Goal: Check status: Check status

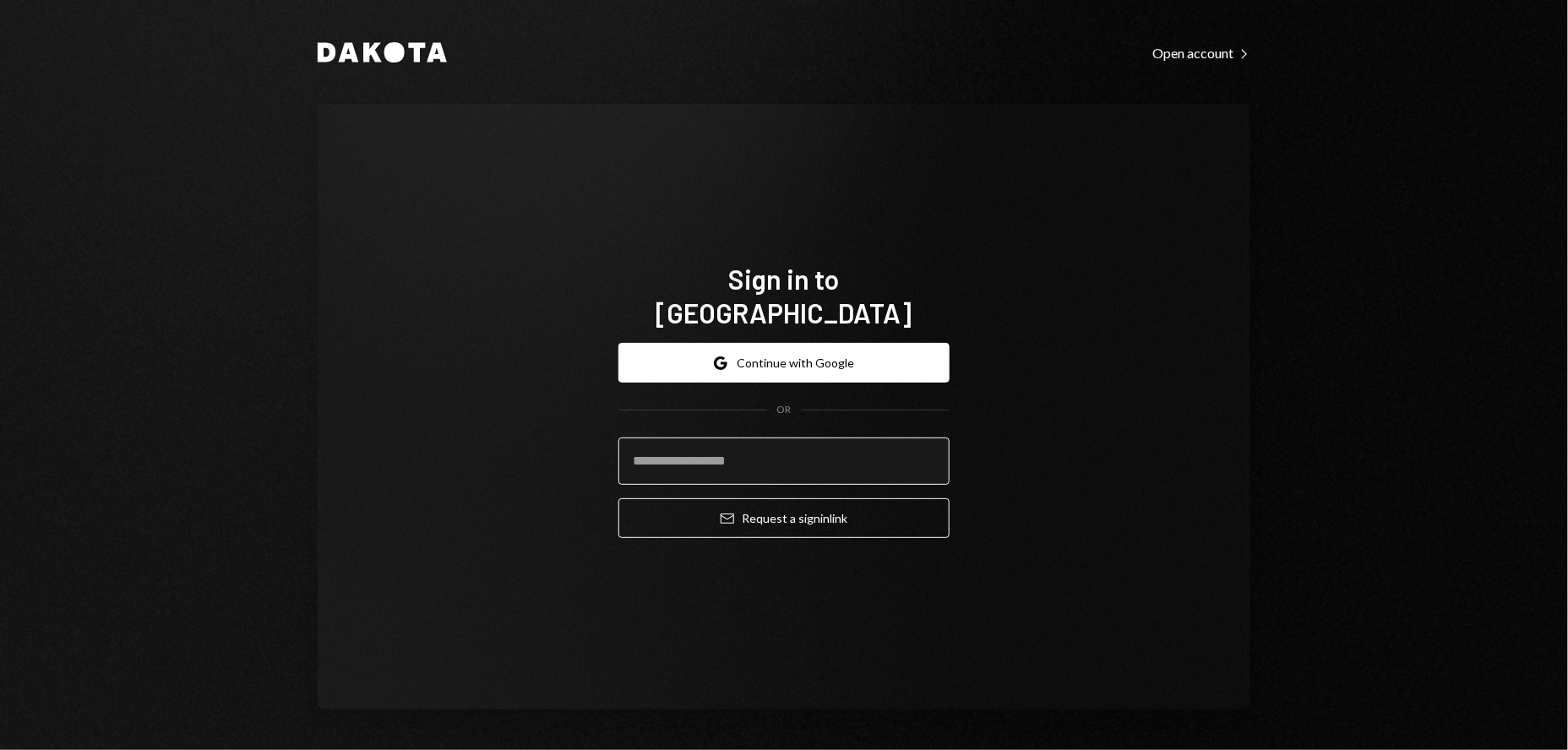
click at [796, 437] on input "email" at bounding box center [784, 461] width 331 height 48
type input "**********"
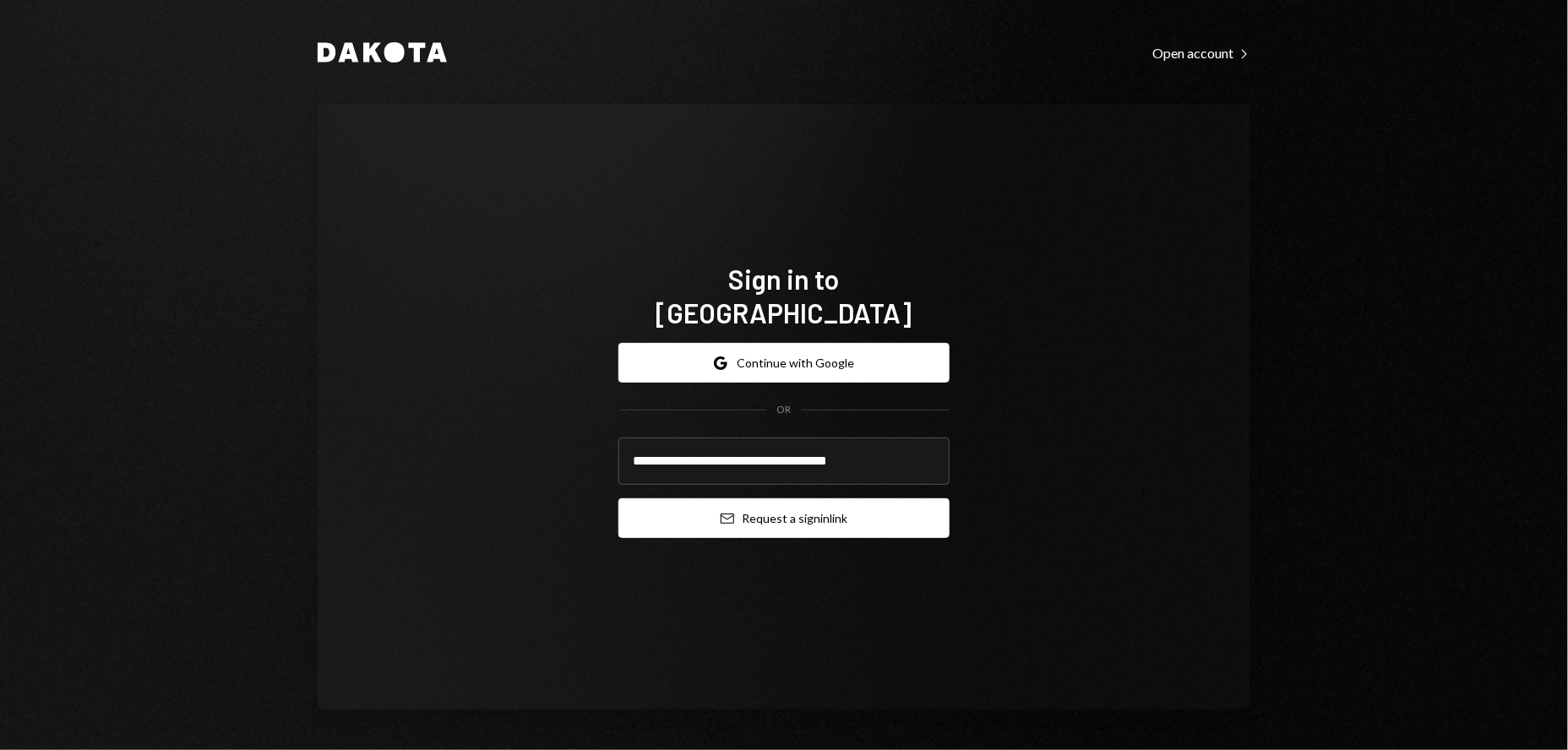
click at [775, 506] on button "Email Request a sign in link" at bounding box center [784, 518] width 331 height 40
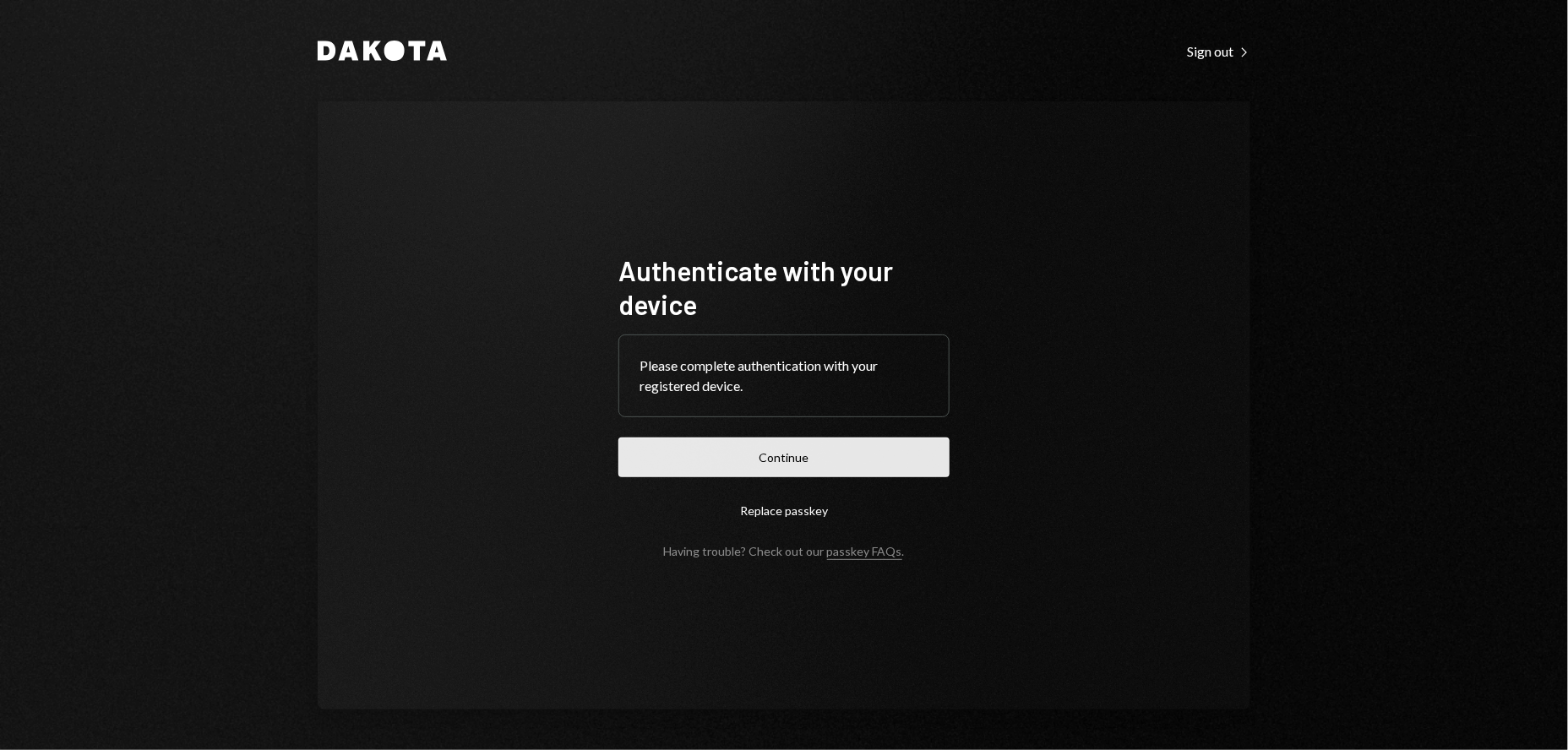
click at [791, 458] on button "Continue" at bounding box center [784, 457] width 331 height 40
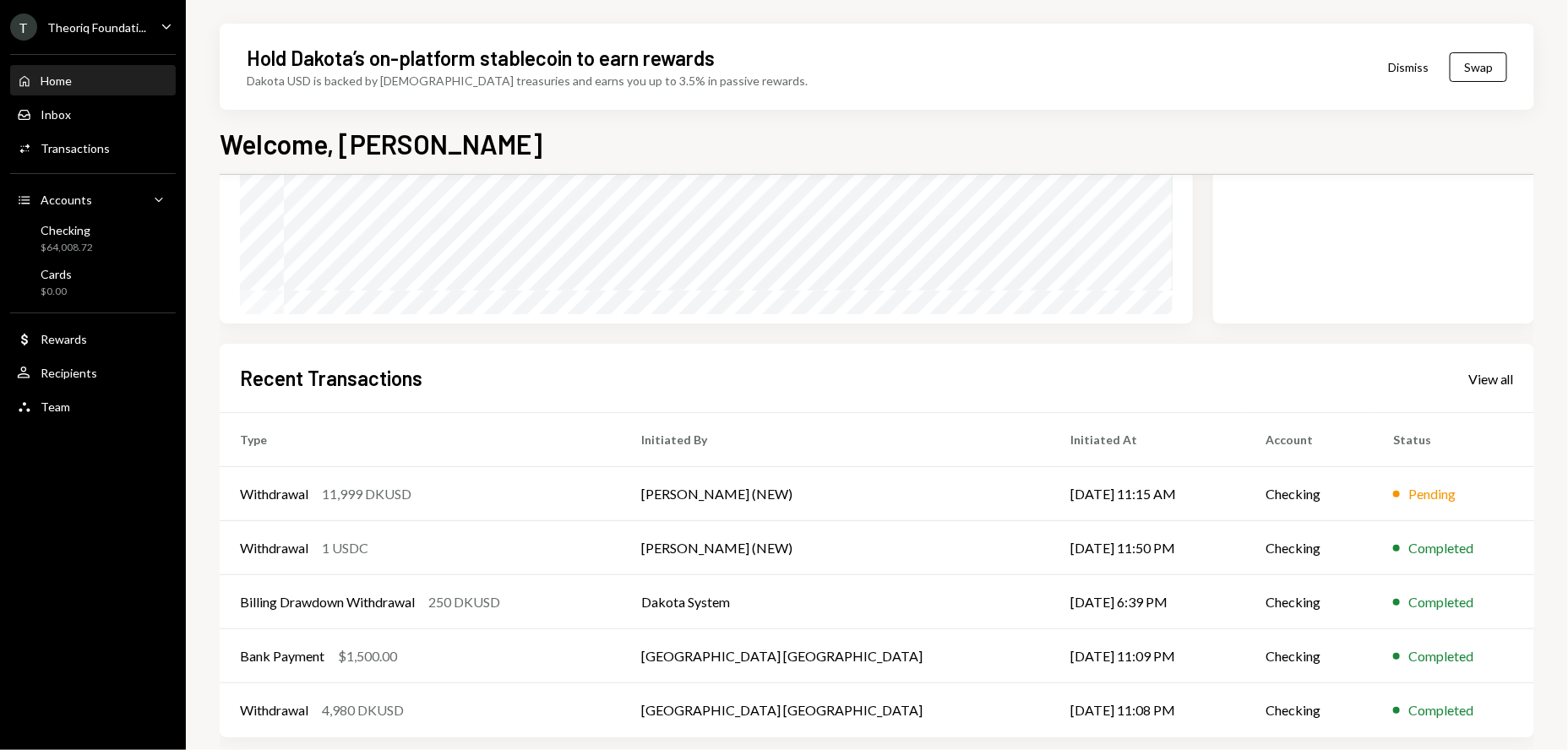
scroll to position [266, 0]
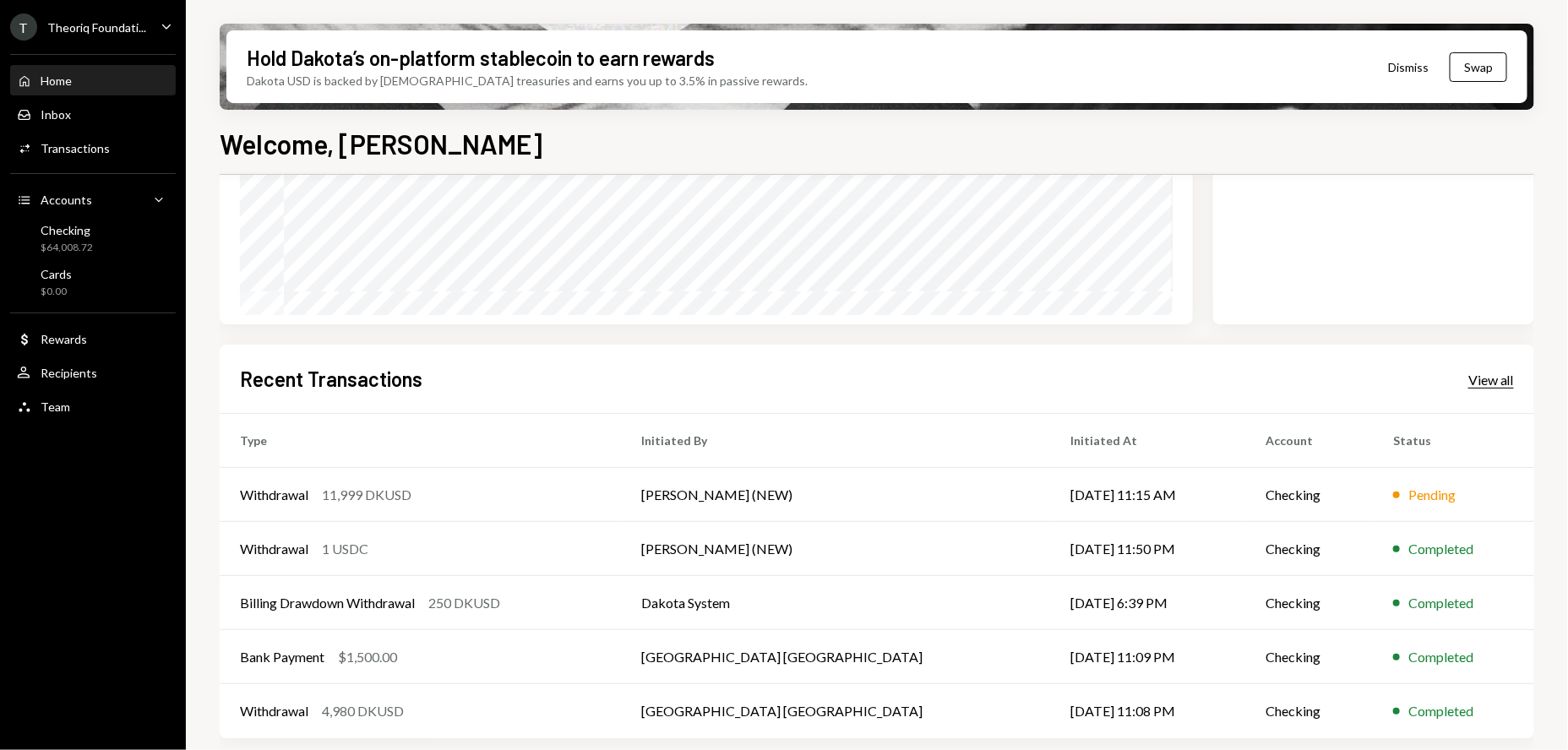
click at [1495, 372] on div "View all" at bounding box center [1491, 380] width 46 height 17
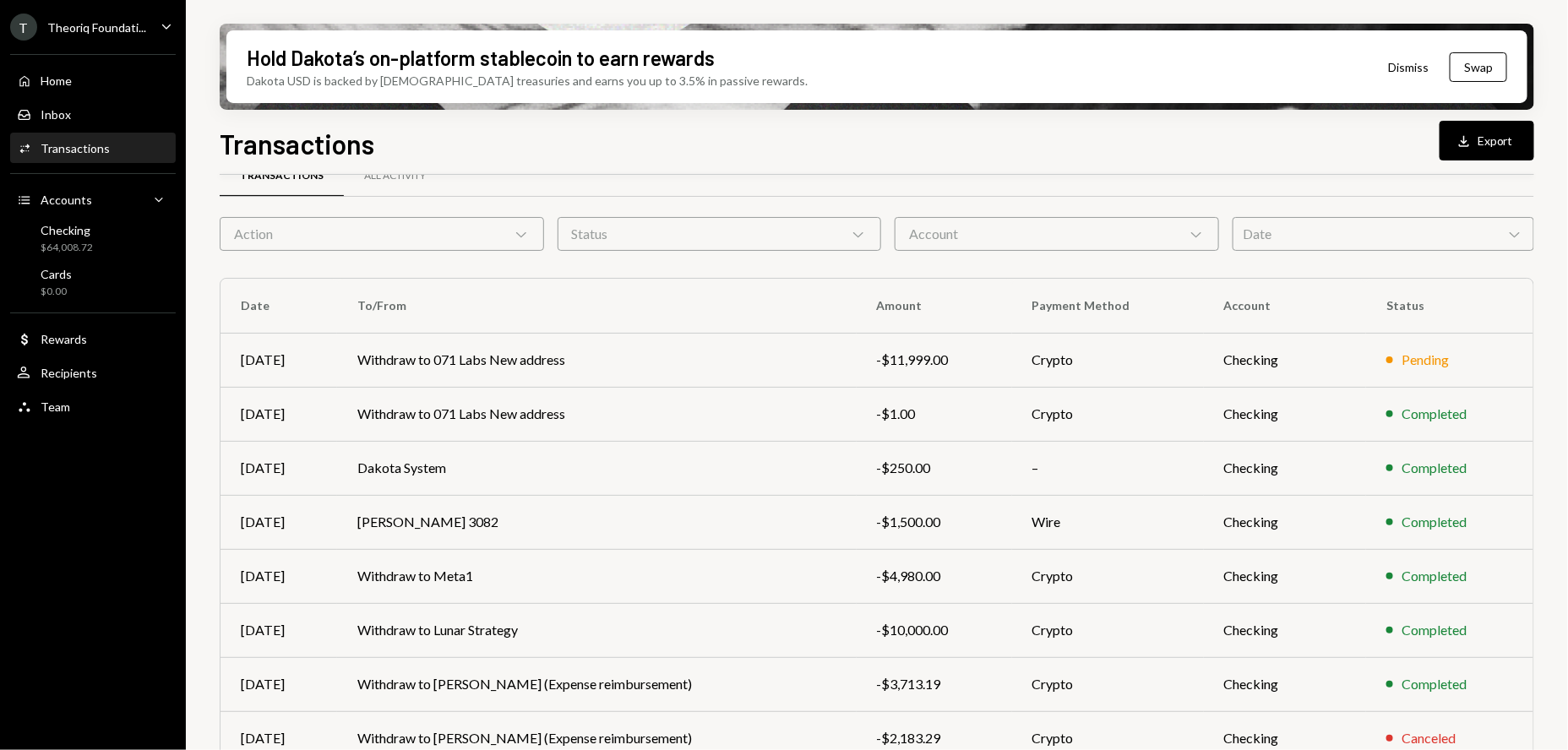
click at [1342, 244] on div "Date Chevron Down" at bounding box center [1383, 234] width 301 height 34
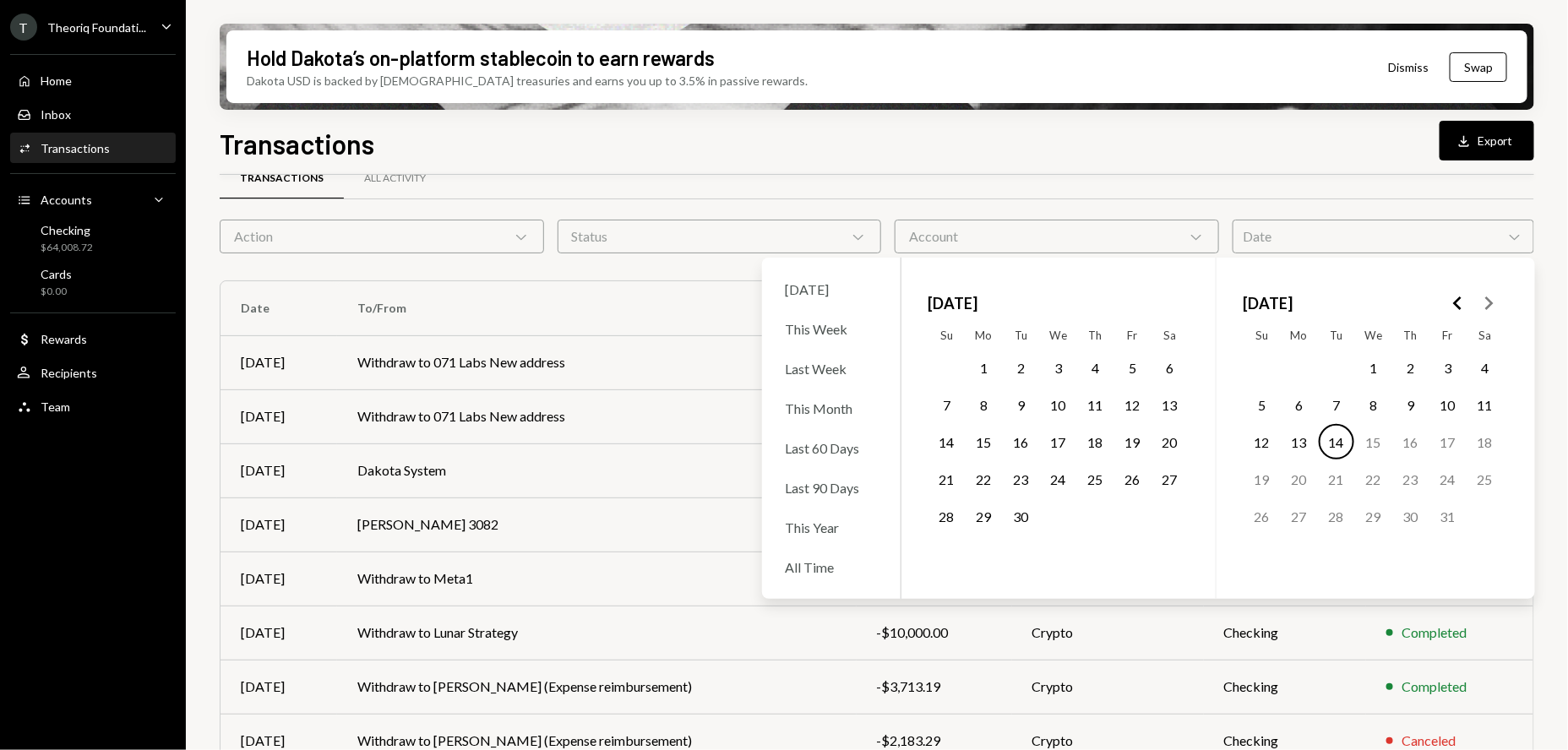
click at [1456, 300] on polygon "Go to the Previous Month" at bounding box center [1458, 302] width 9 height 13
drag, startPoint x: 1489, startPoint y: 307, endPoint x: 1290, endPoint y: 341, distance: 201.9
click at [1482, 310] on icon "Go to the Next Month" at bounding box center [1488, 303] width 20 height 20
click at [1026, 366] on button "1" at bounding box center [1021, 367] width 35 height 35
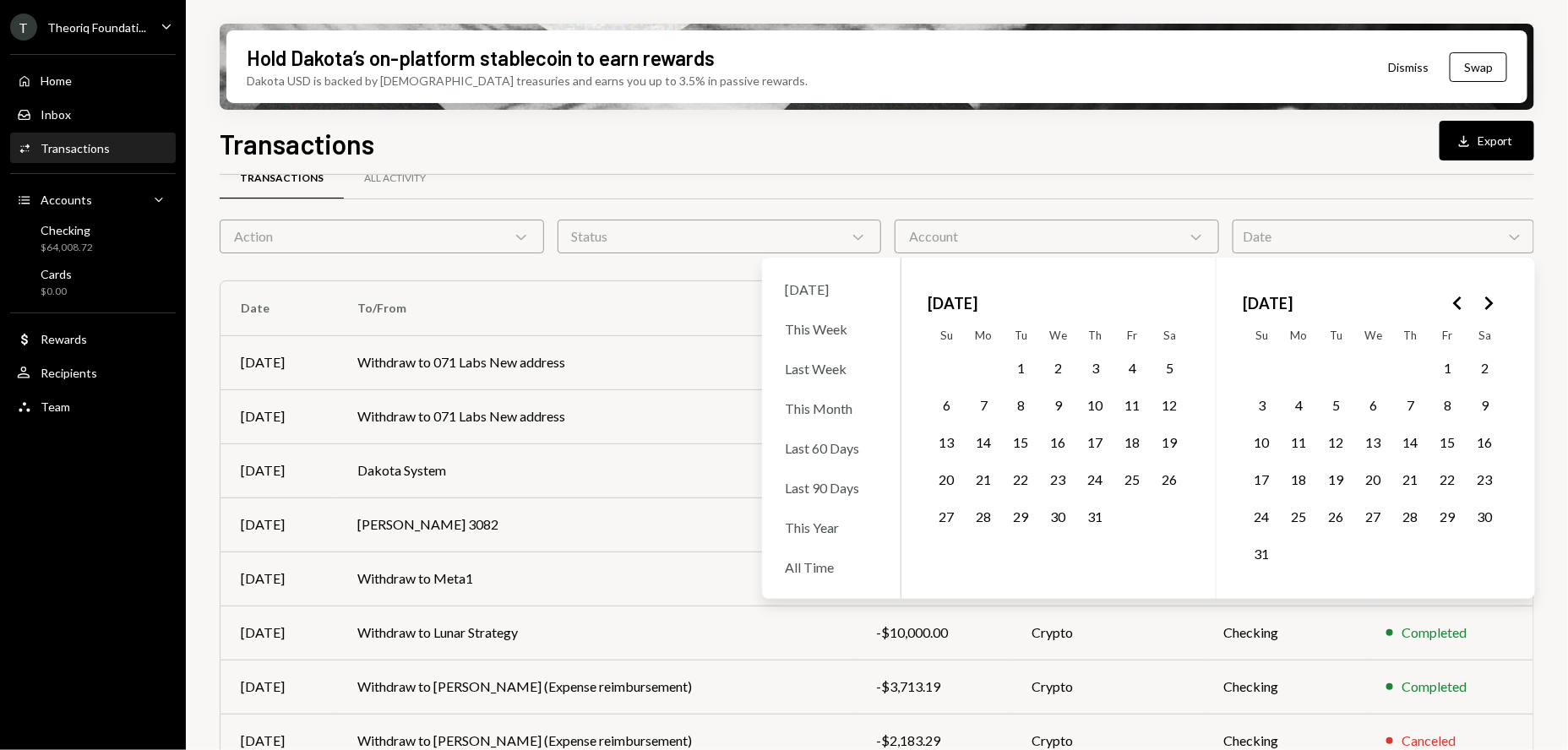
scroll to position [0, 0]
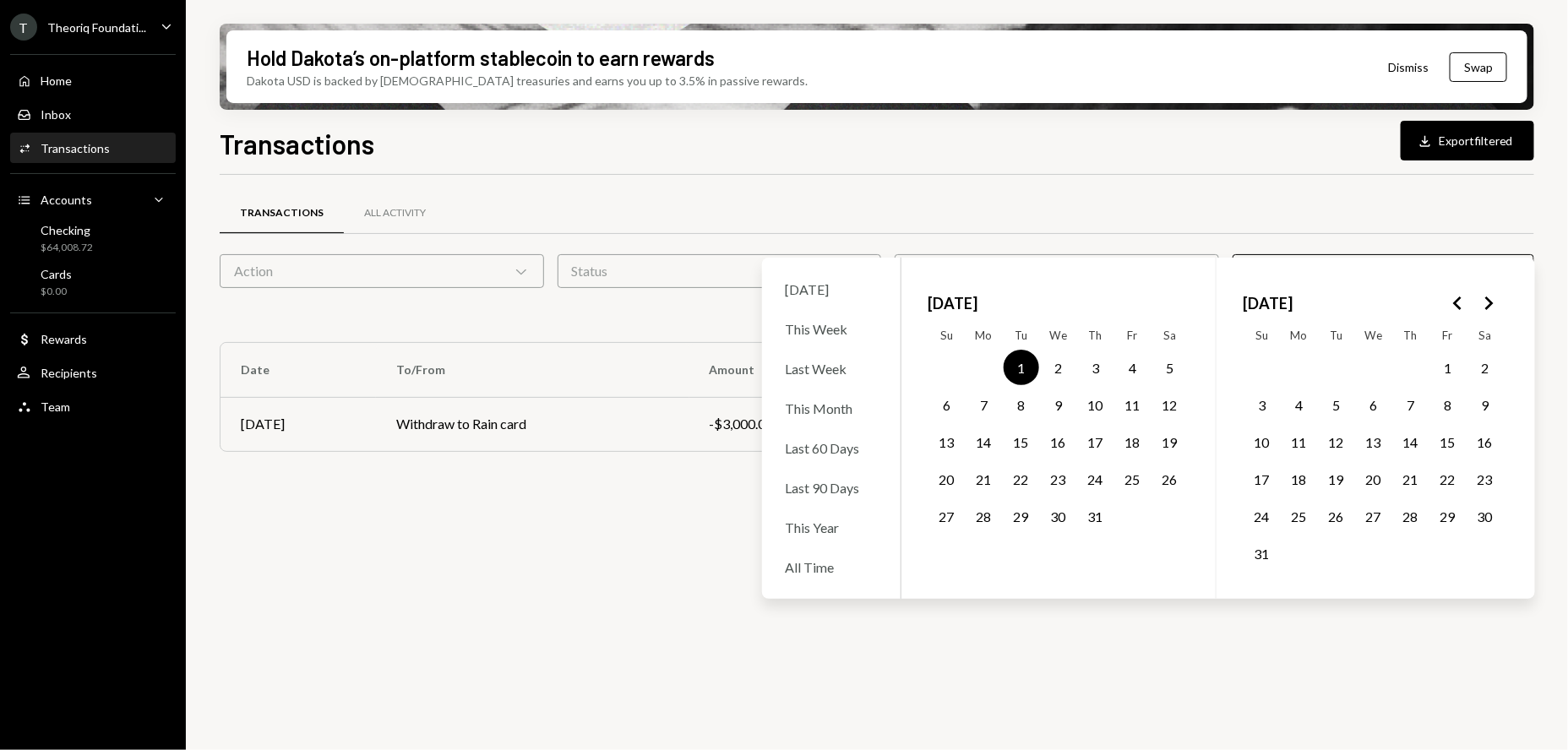
click at [1100, 506] on button "31" at bounding box center [1096, 516] width 35 height 35
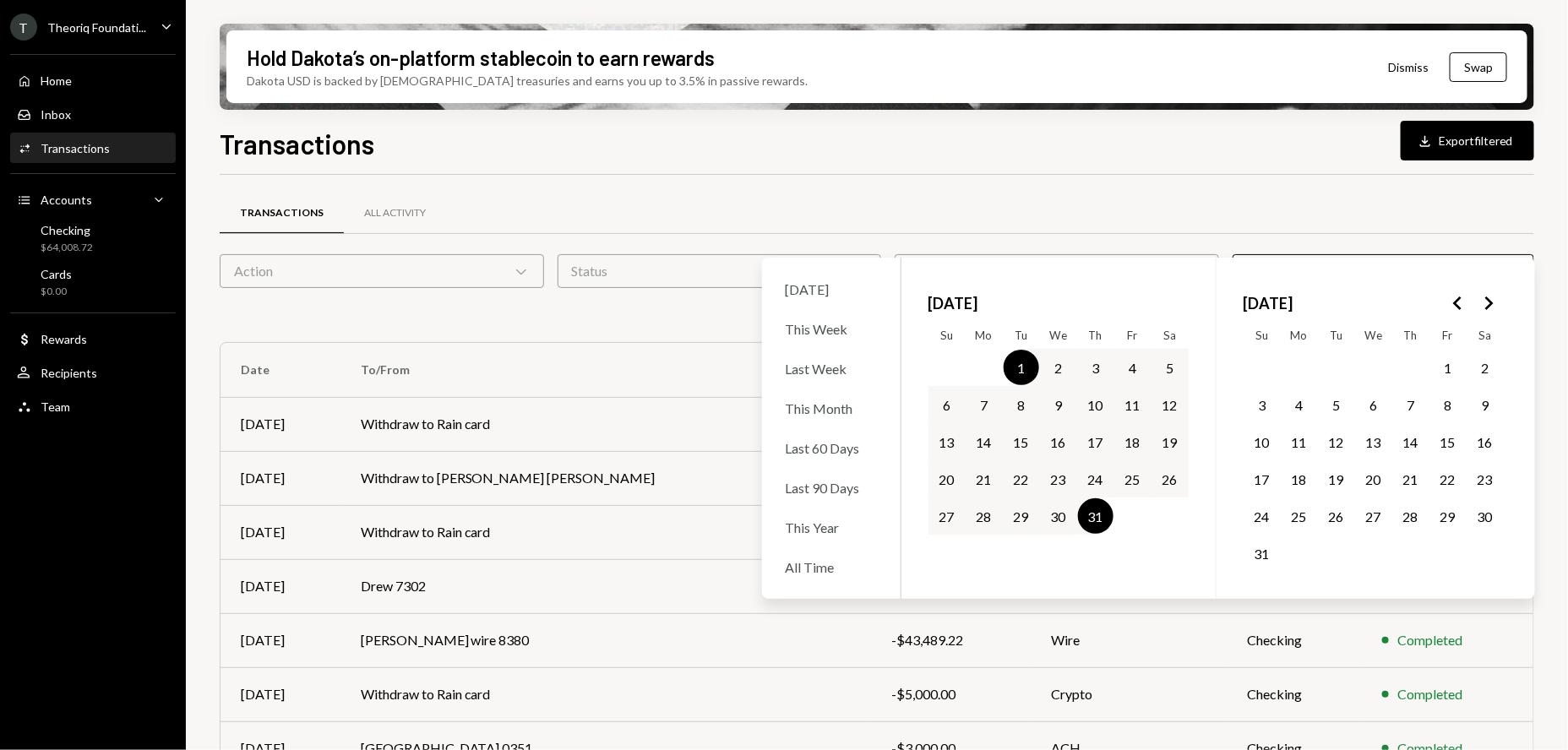
click at [849, 204] on div "Transactions All Activity" at bounding box center [877, 213] width 1314 height 43
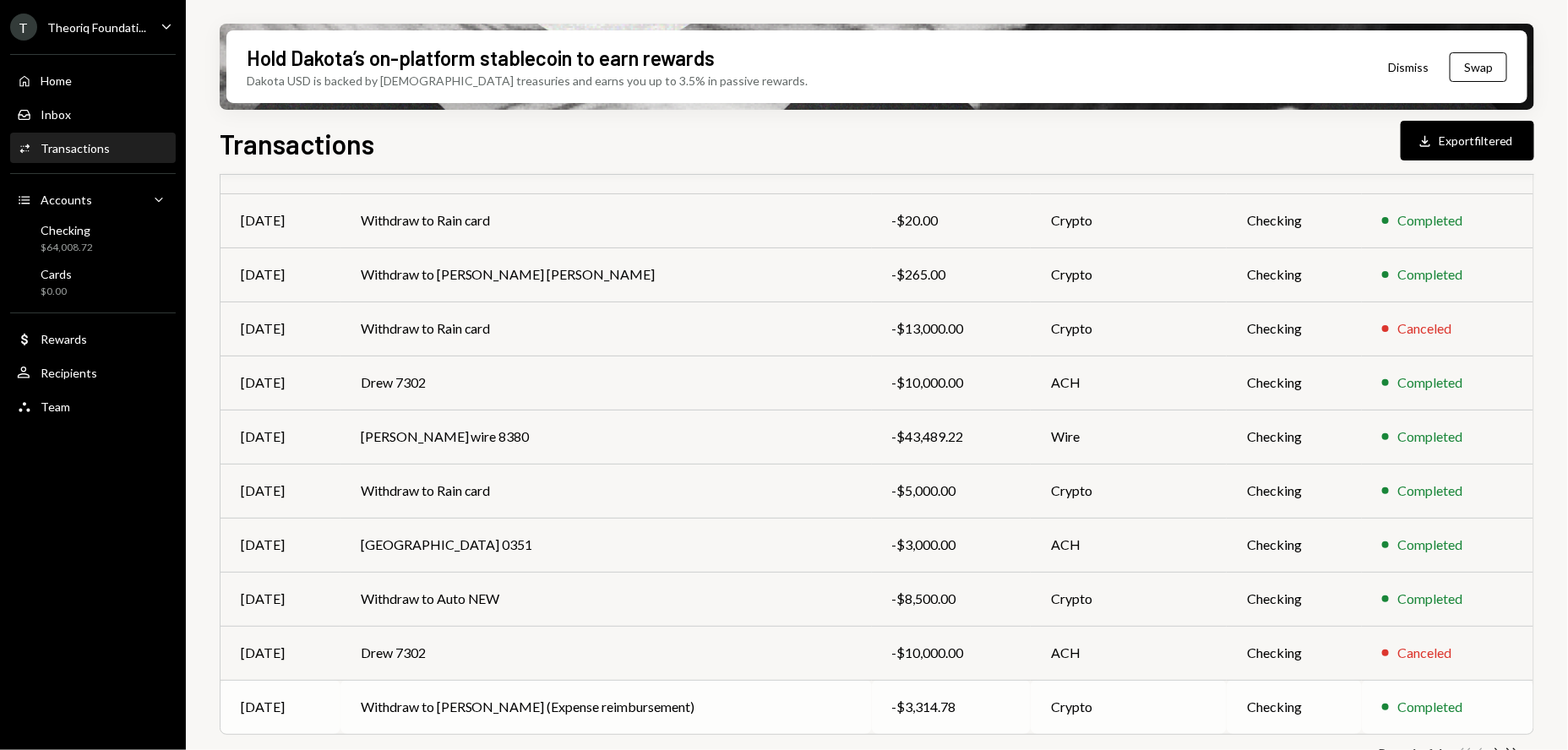
scroll to position [238, 0]
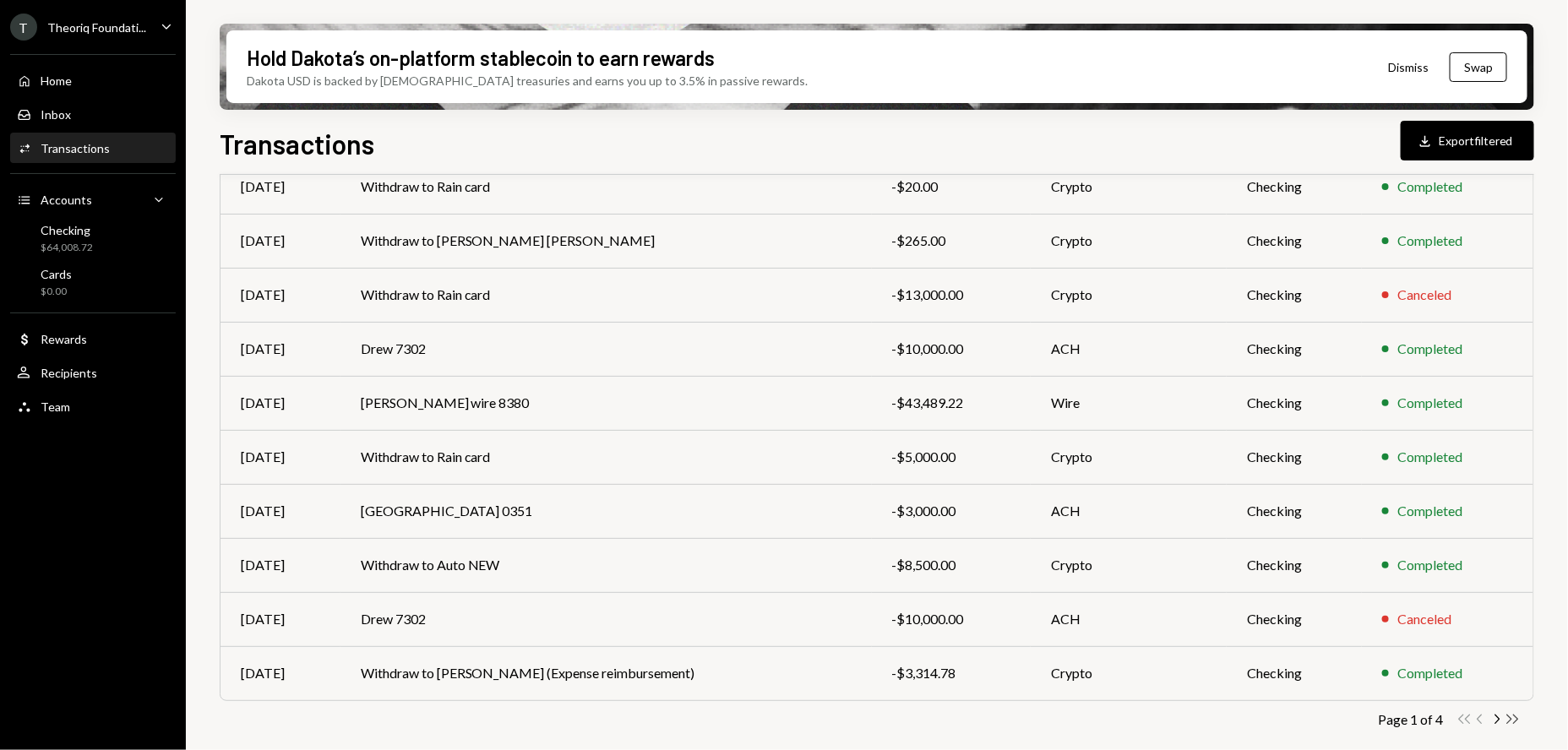
click at [1509, 716] on icon "Double Arrow Right" at bounding box center [1512, 719] width 16 height 16
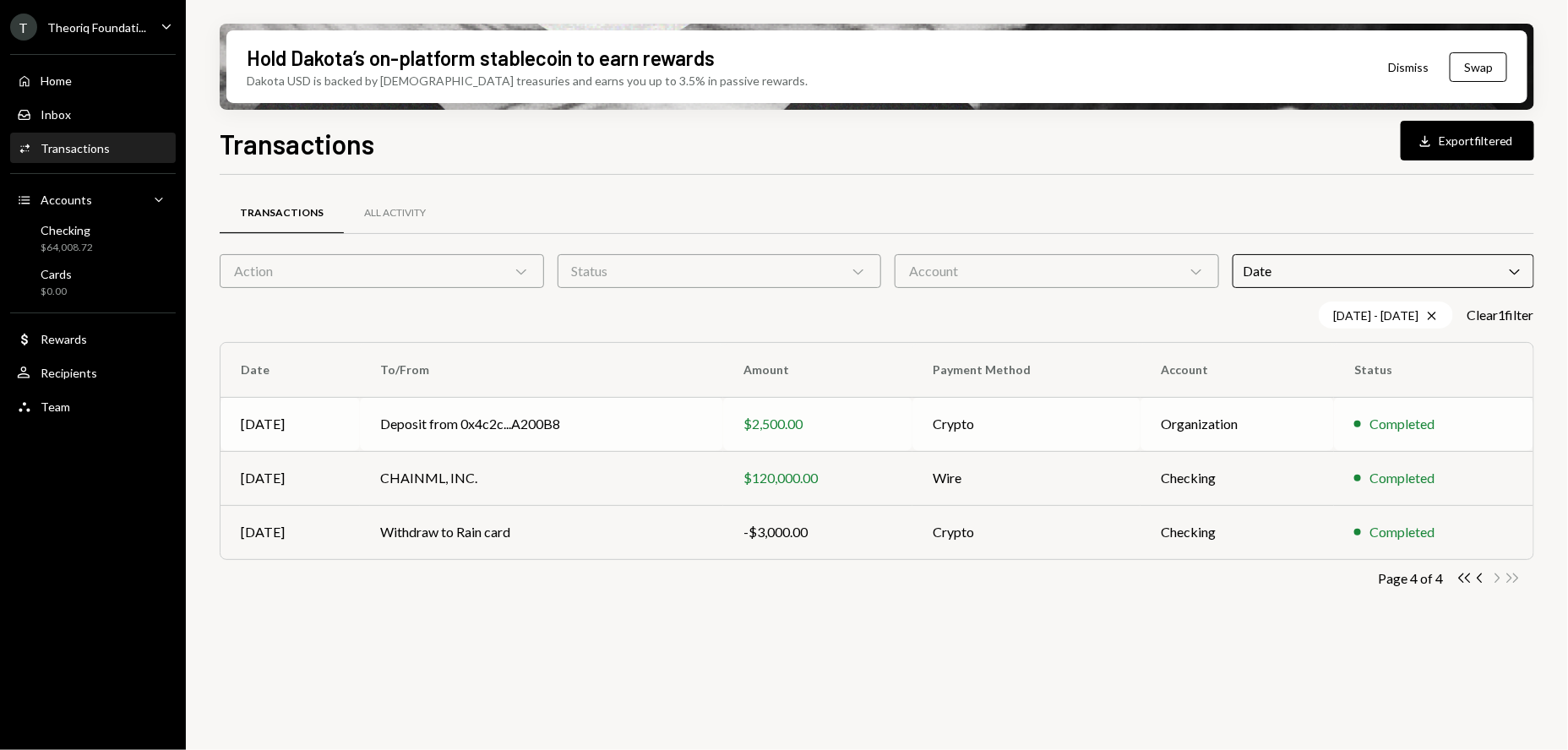
click at [630, 419] on td "Deposit from 0x4c2c...A200B8" at bounding box center [541, 423] width 363 height 54
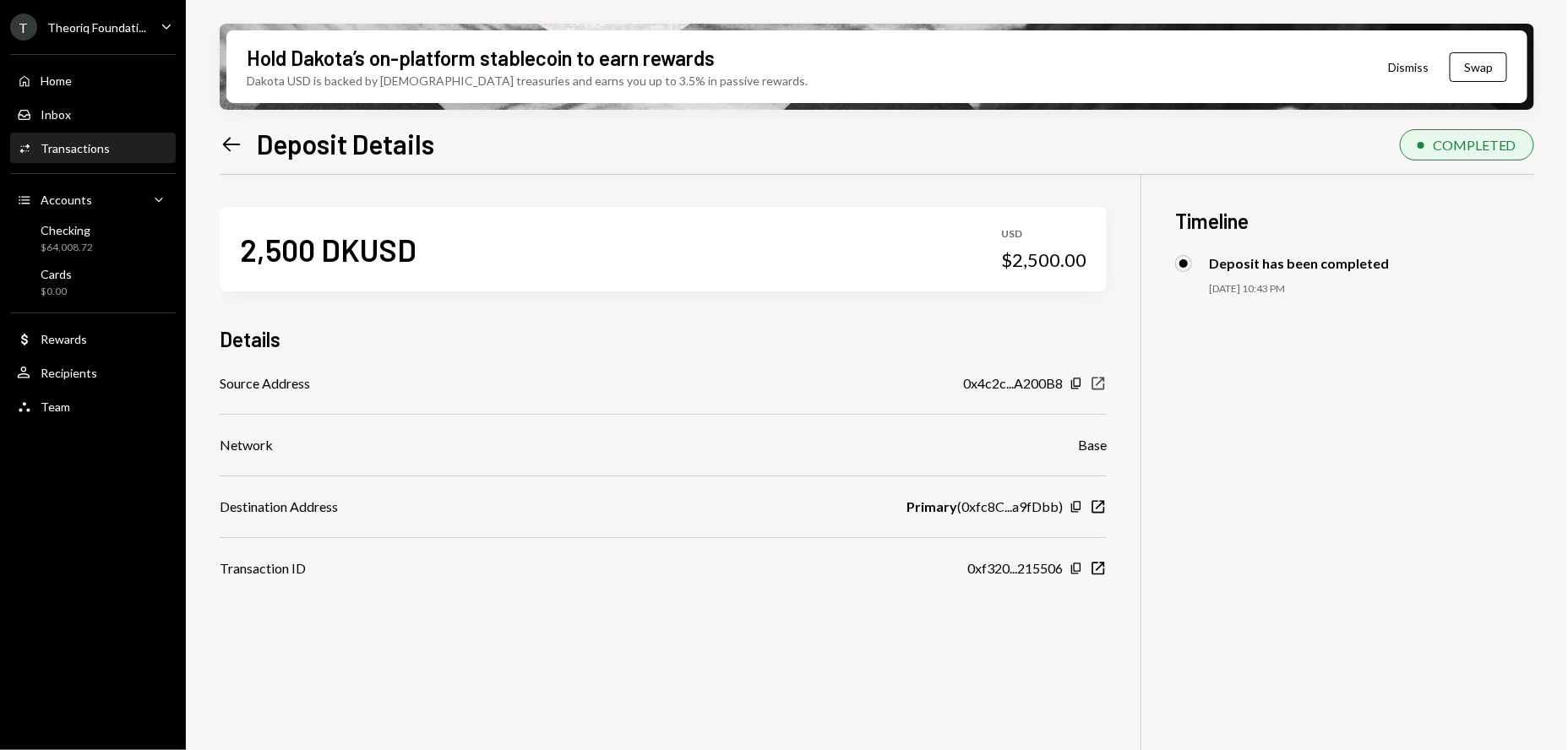
scroll to position [2, 0]
click at [1100, 383] on icon "New Window" at bounding box center [1098, 383] width 17 height 17
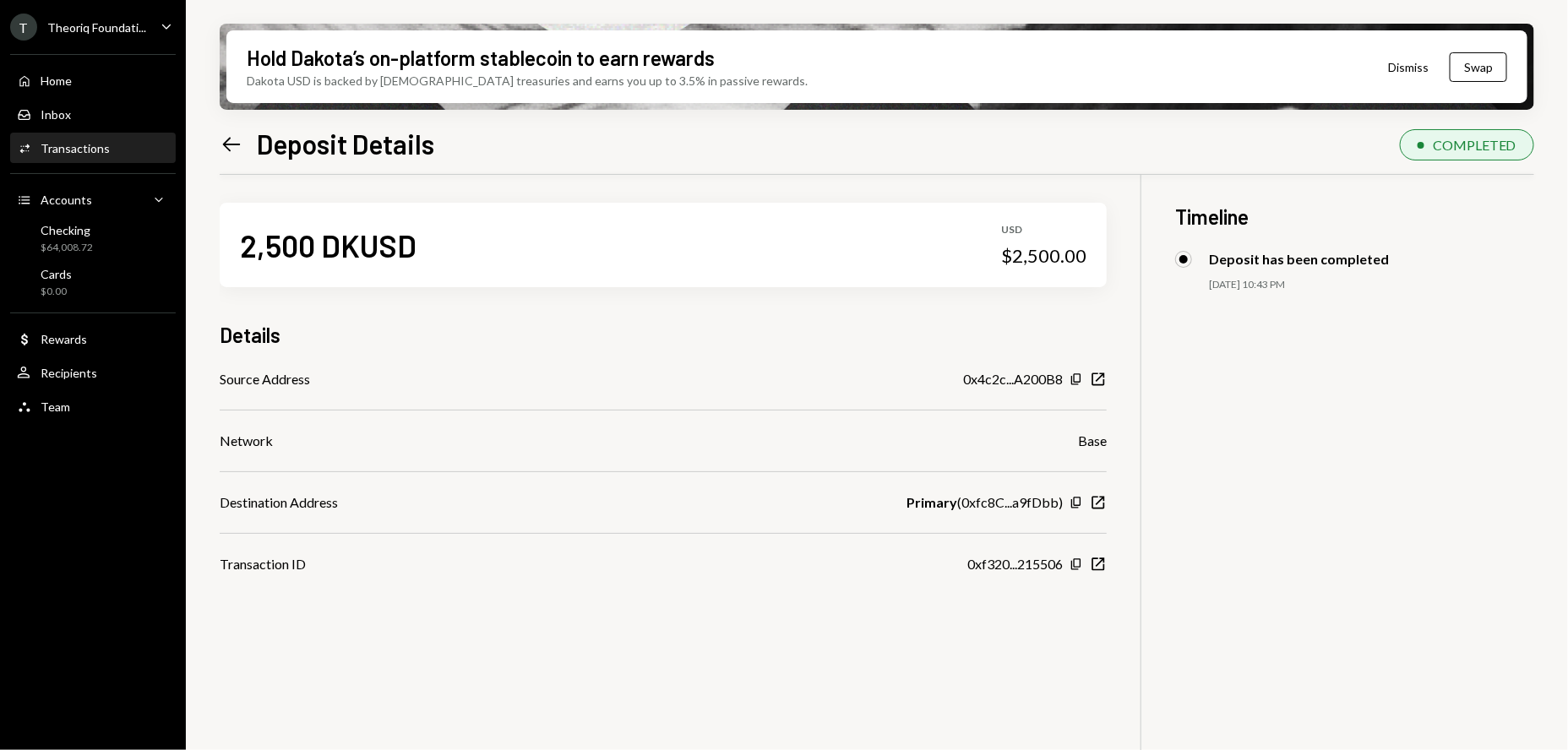
scroll to position [11, 0]
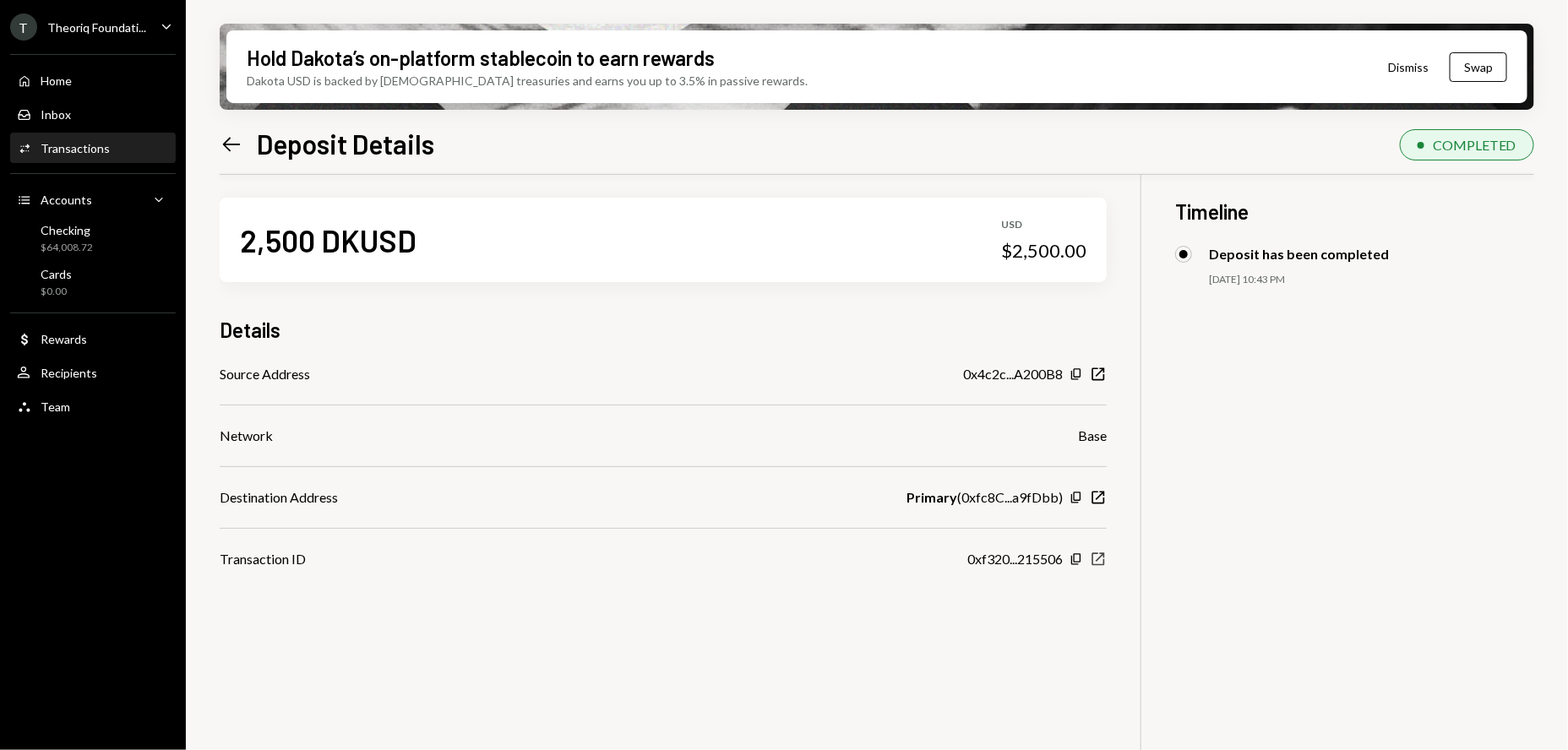
click at [1100, 559] on icon "New Window" at bounding box center [1098, 558] width 17 height 17
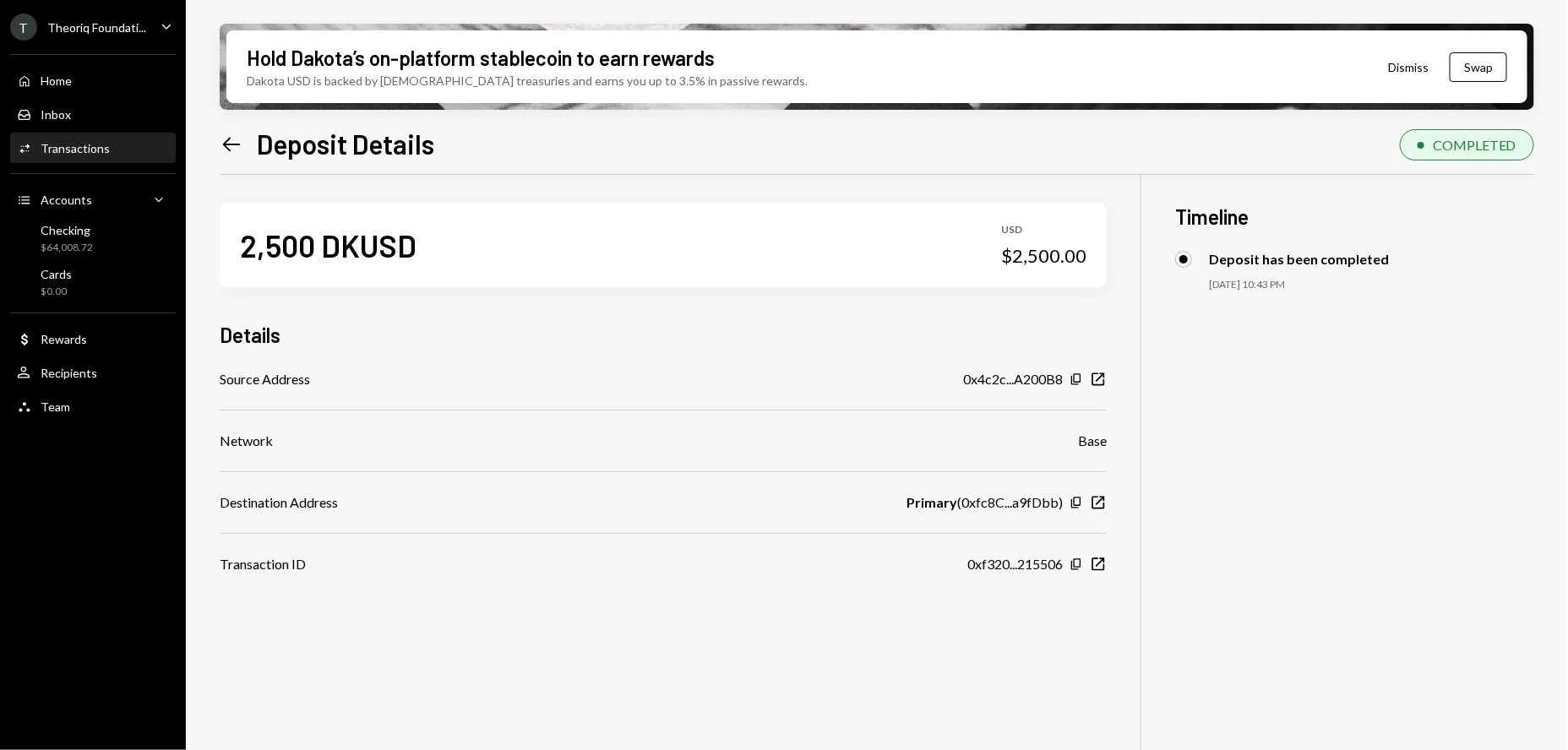
scroll to position [1, 0]
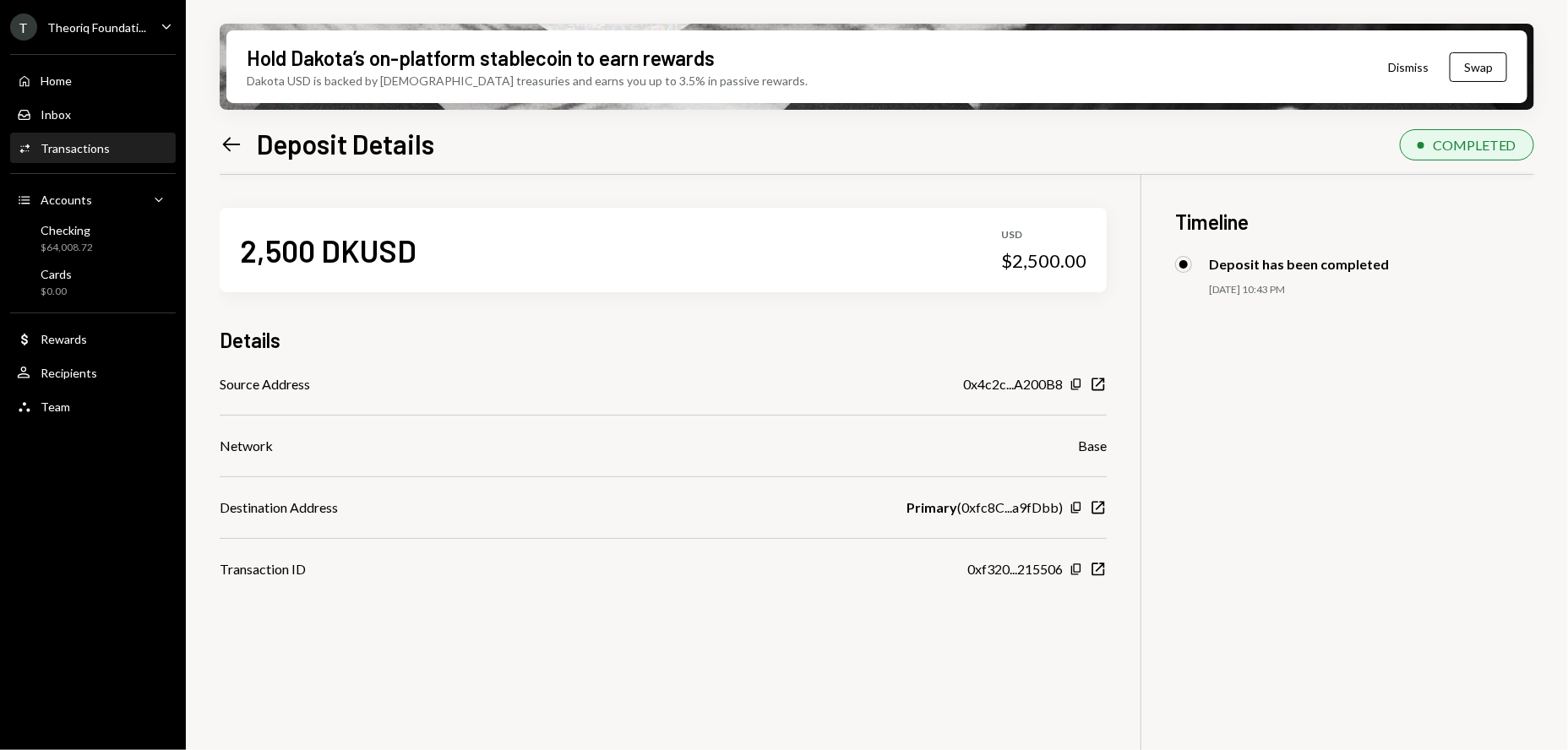
drag, startPoint x: 225, startPoint y: 142, endPoint x: 231, endPoint y: 149, distance: 9.2
click at [225, 142] on icon at bounding box center [232, 144] width 18 height 14
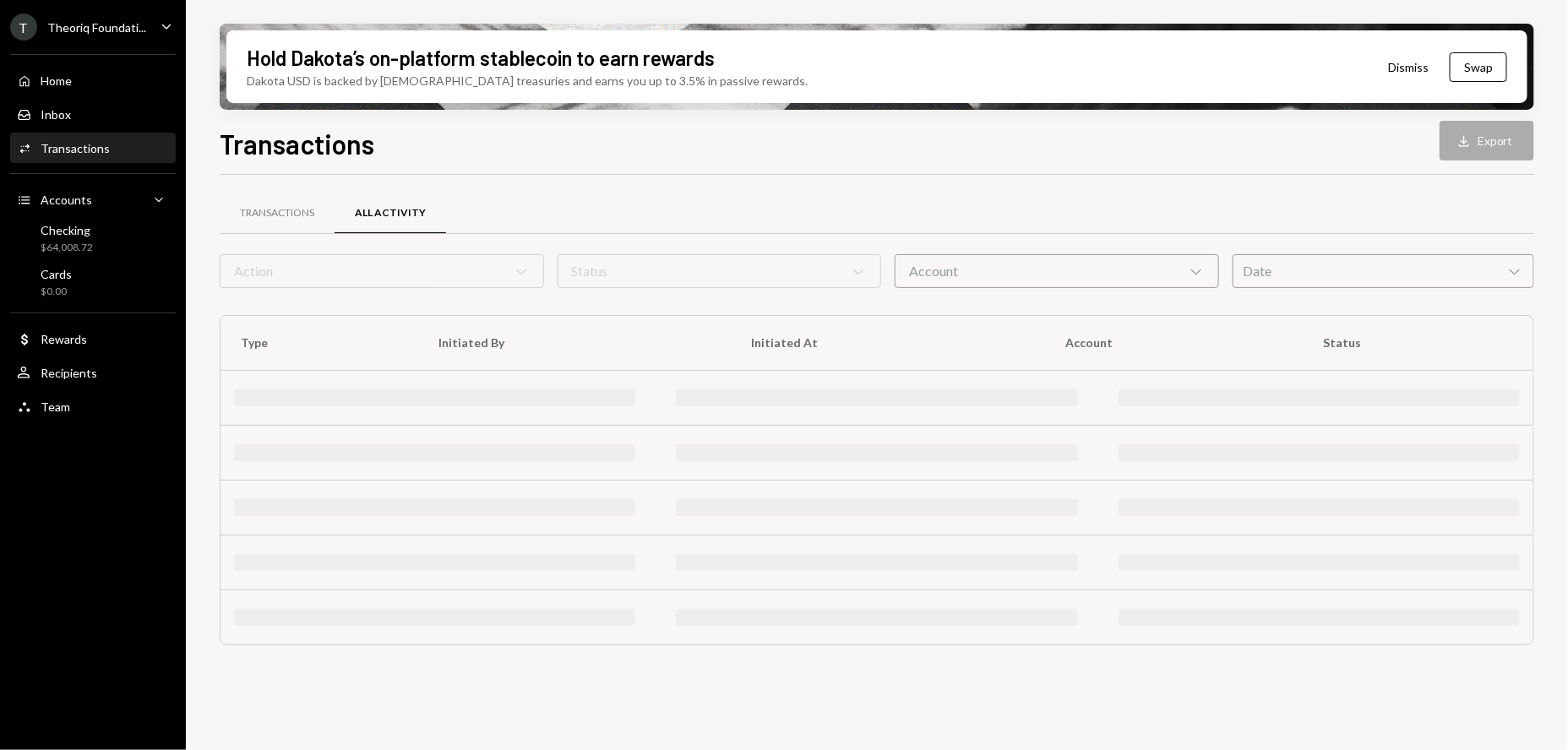
click at [1414, 270] on div "Date Chevron Down" at bounding box center [1383, 271] width 301 height 34
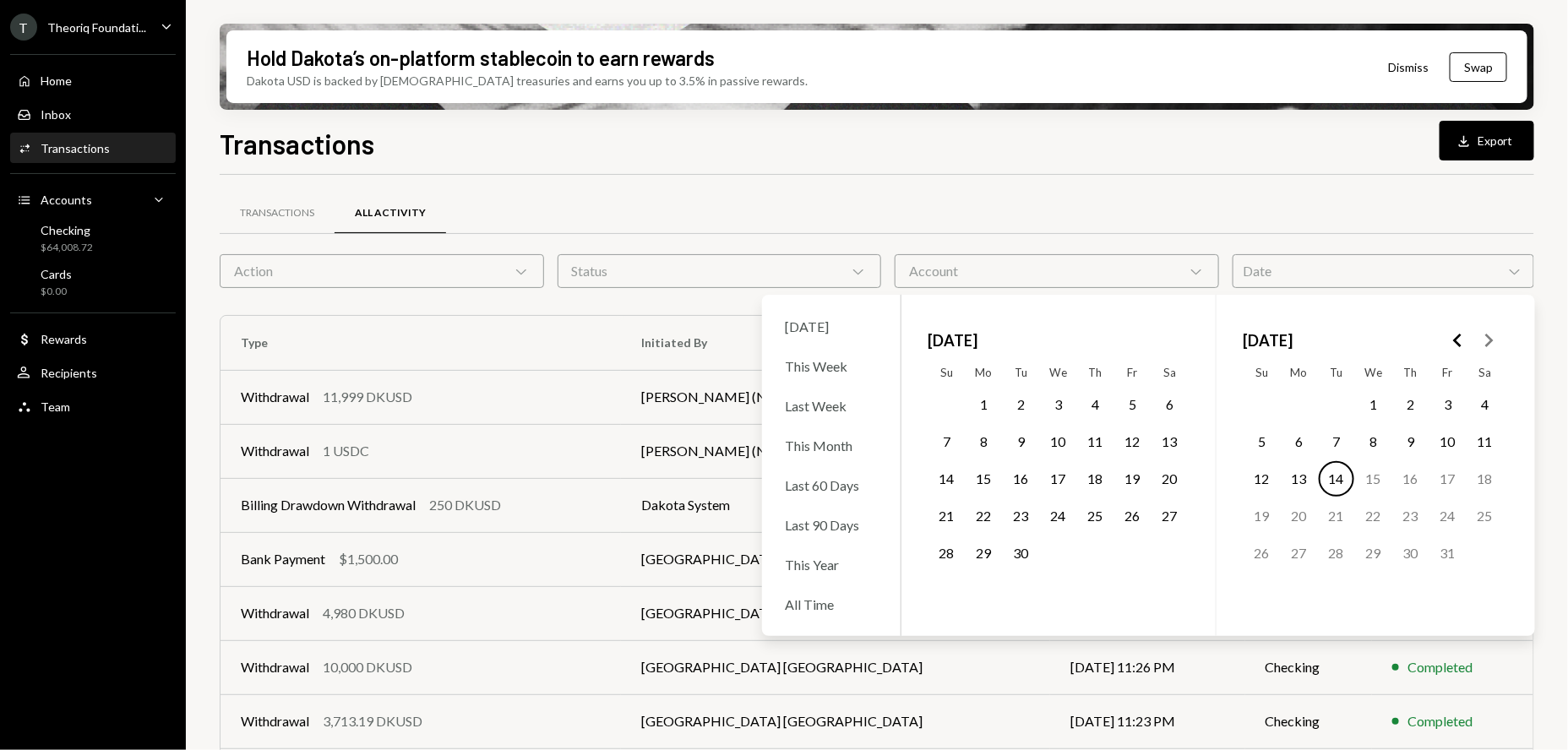
click at [1456, 337] on polygon "Go to the Previous Month" at bounding box center [1458, 340] width 9 height 13
